Goal: Information Seeking & Learning: Learn about a topic

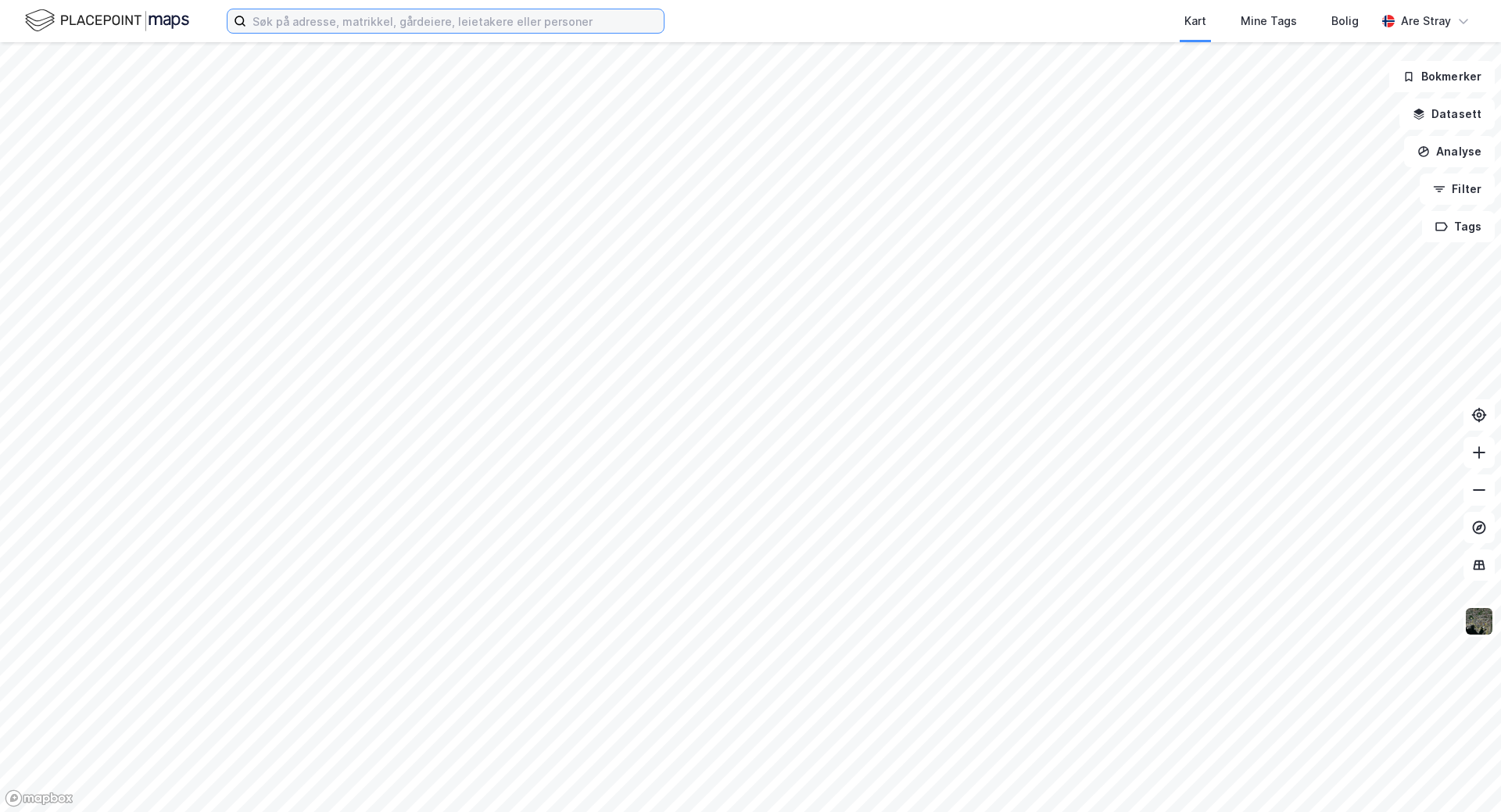
click at [363, 10] on input at bounding box center [454, 21] width 417 height 23
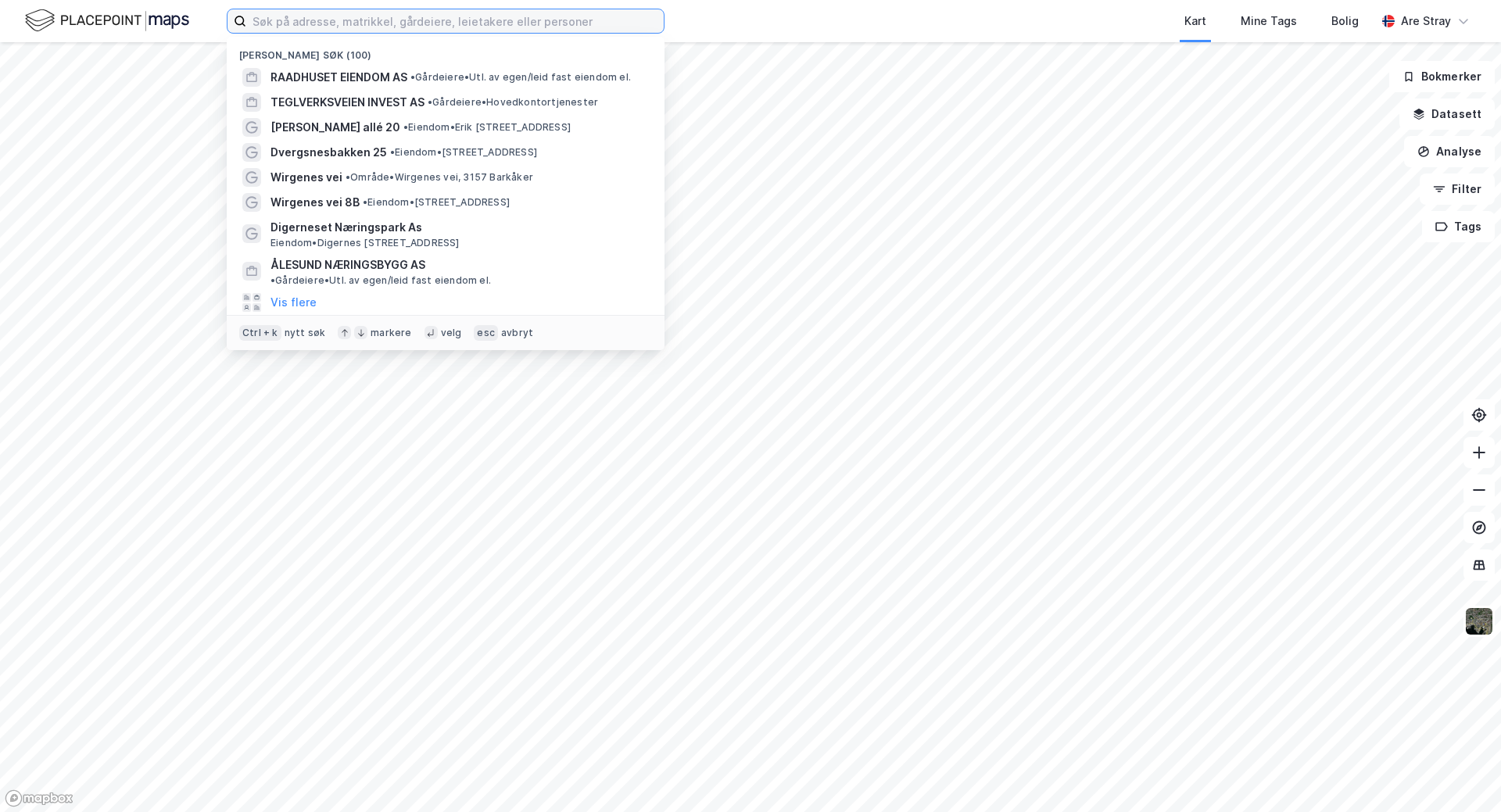
paste input "997 737 288"
type input "997 737 288"
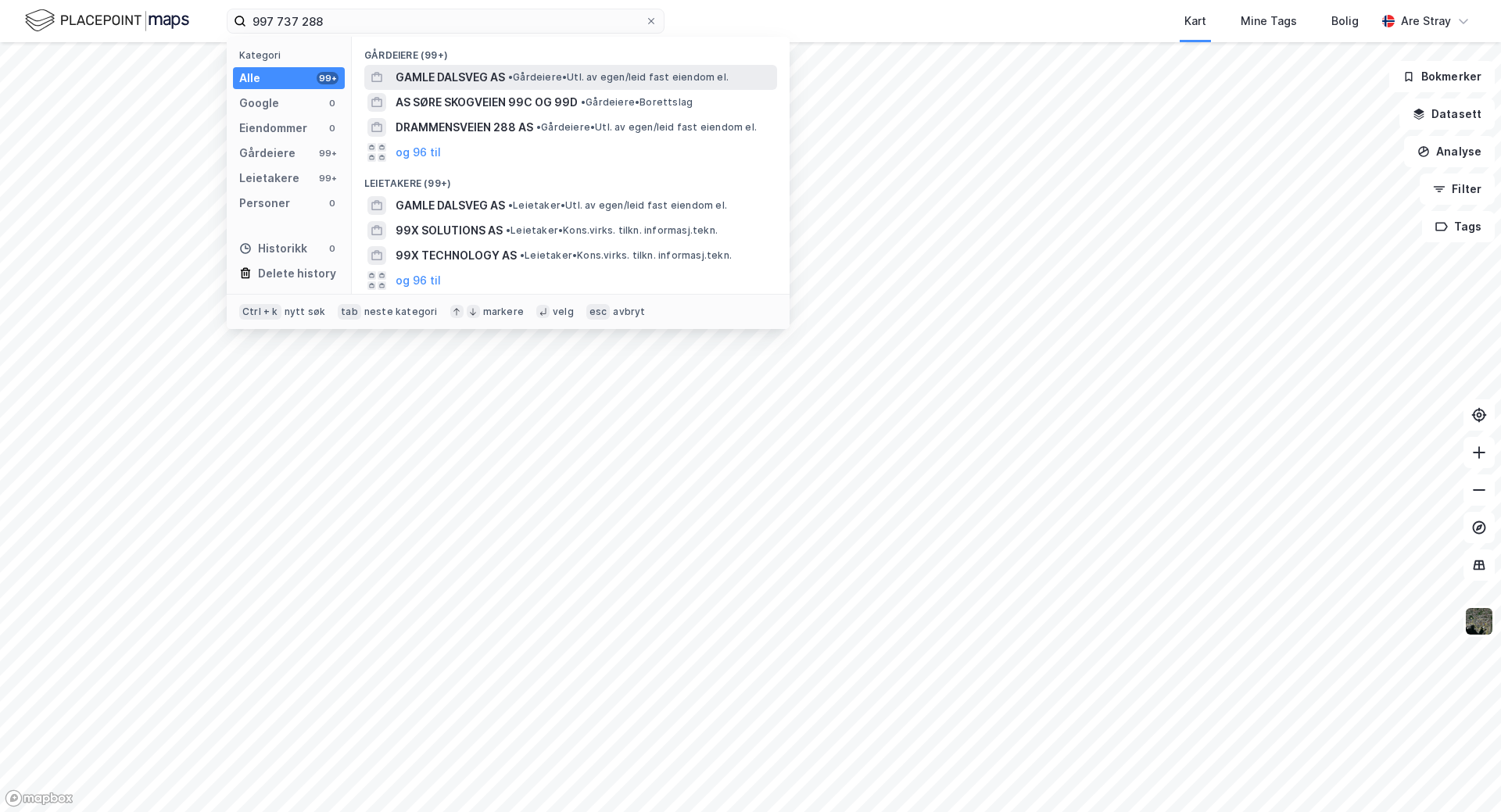
click at [496, 81] on span "GAMLE DALSVEG AS" at bounding box center [450, 77] width 109 height 19
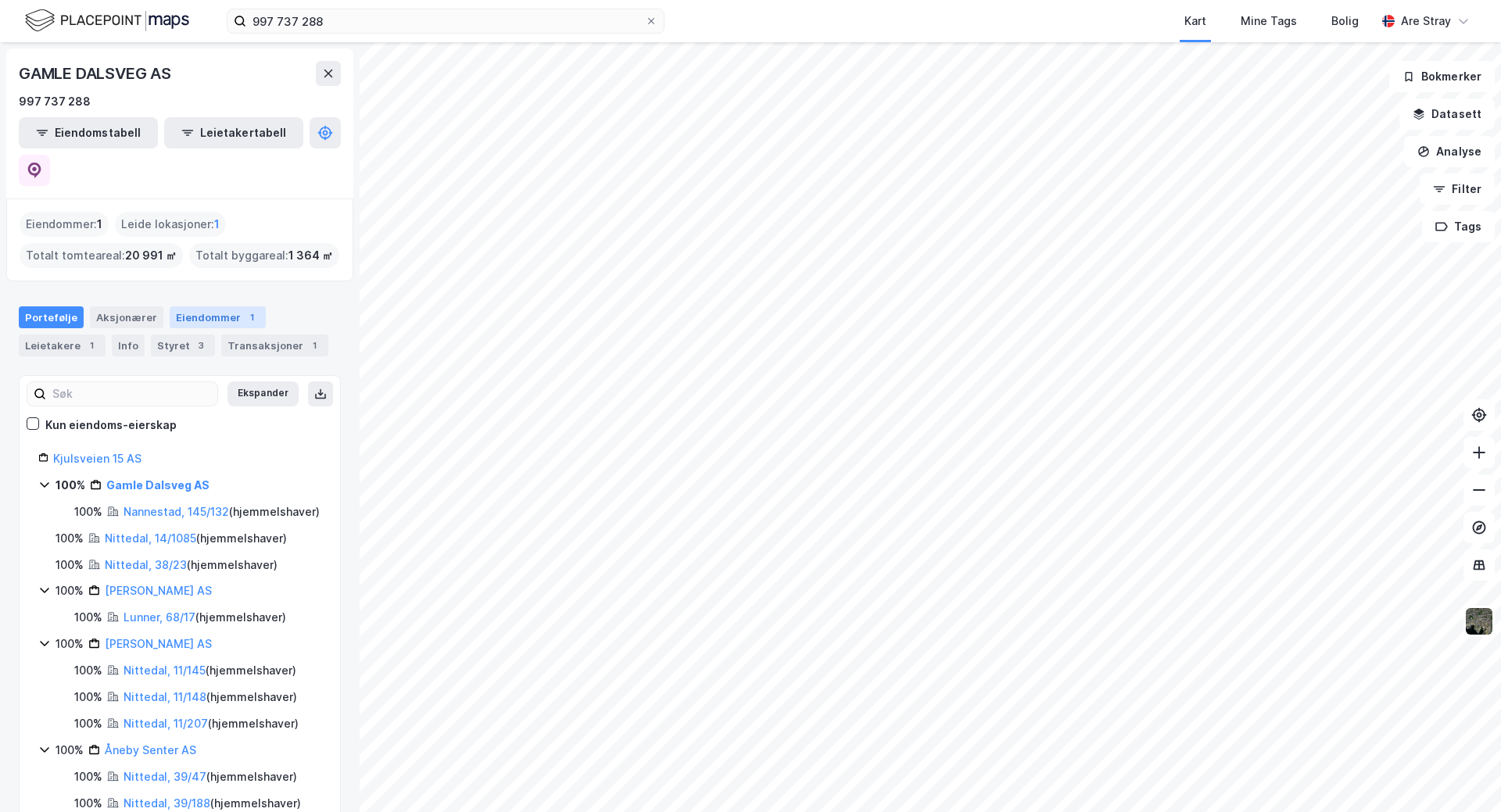
click at [218, 306] on div "Eiendommer 1" at bounding box center [217, 317] width 96 height 22
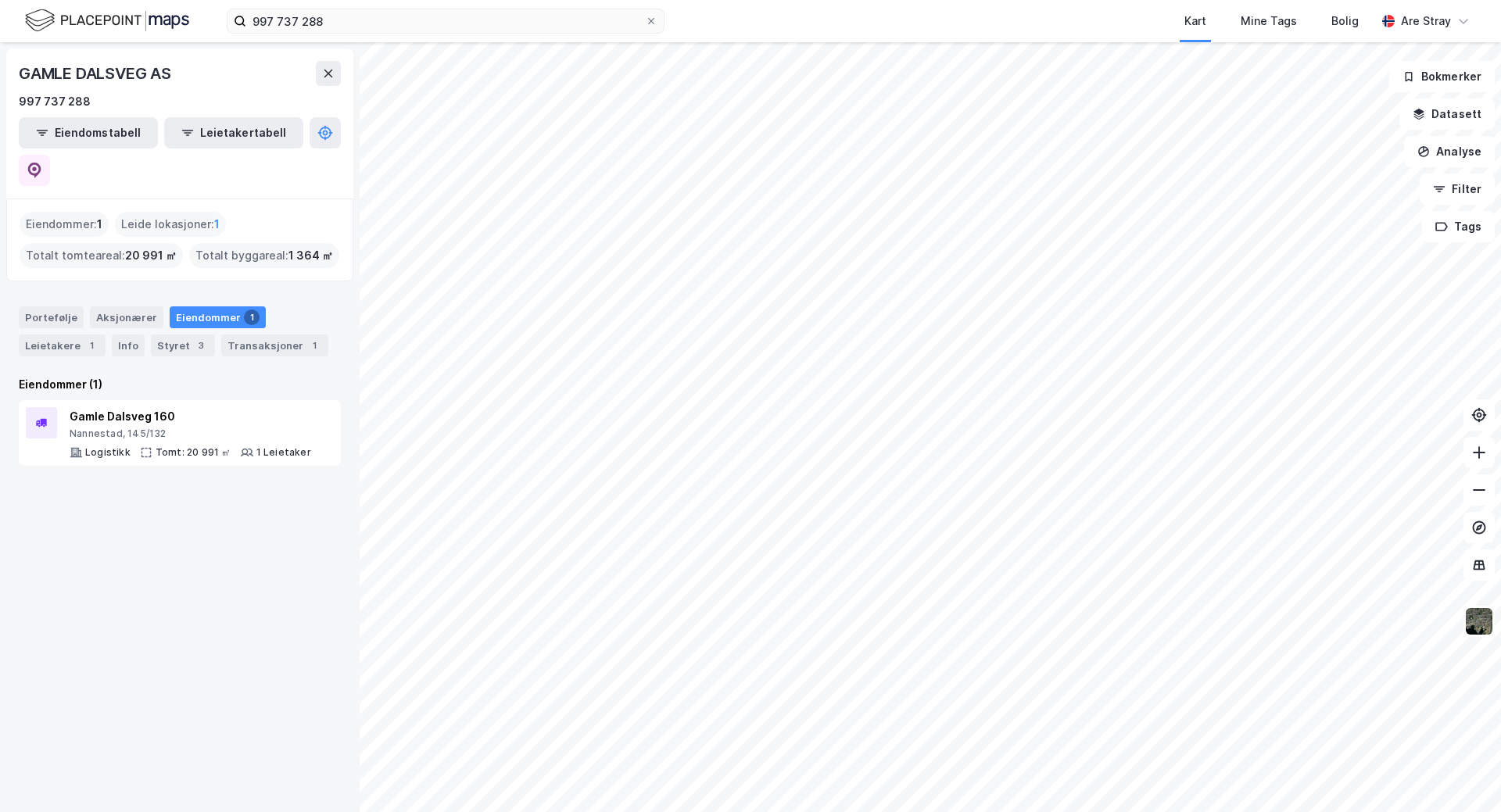
click at [316, 512] on div "GAMLE DALSVEG AS 997 737 288 Eiendomstabell Leietakertabell Eiendommer : 1 Leid…" at bounding box center [750, 427] width 1501 height 770
